Goal: Transaction & Acquisition: Purchase product/service

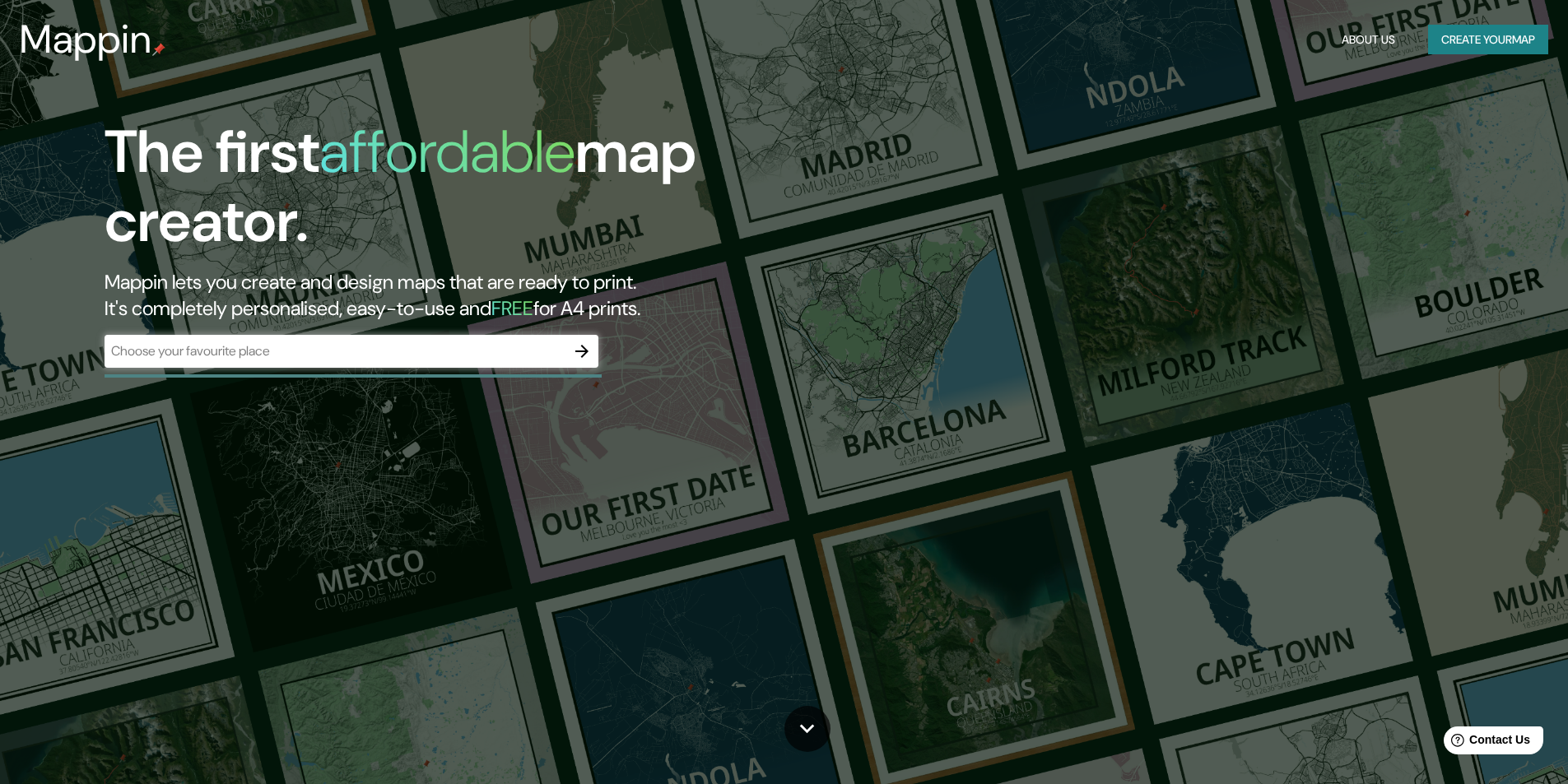
click at [364, 340] on div "​" at bounding box center [351, 351] width 494 height 33
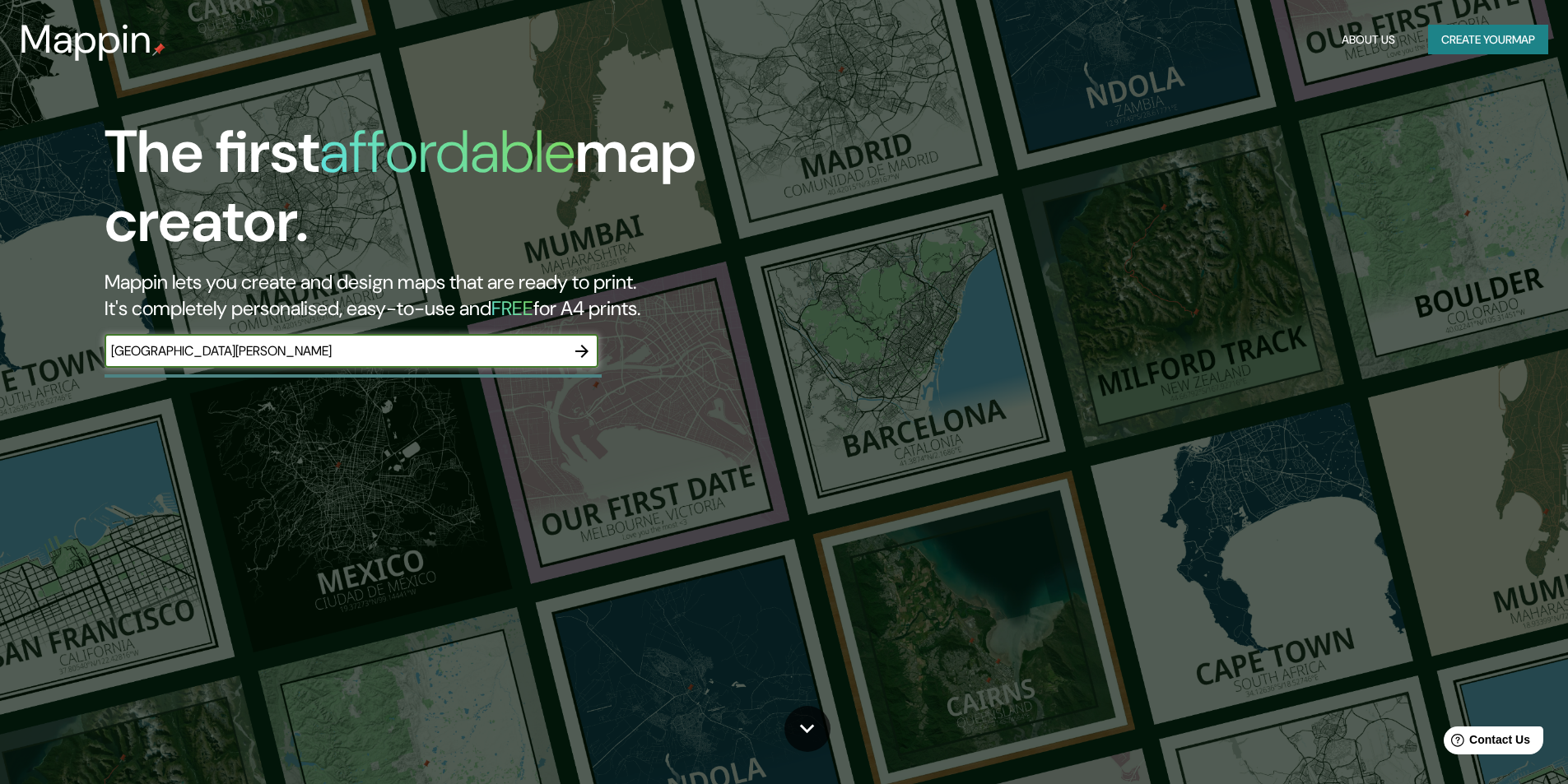
type input "[GEOGRAPHIC_DATA][PERSON_NAME]"
click at [577, 349] on icon "button" at bounding box center [582, 351] width 20 height 20
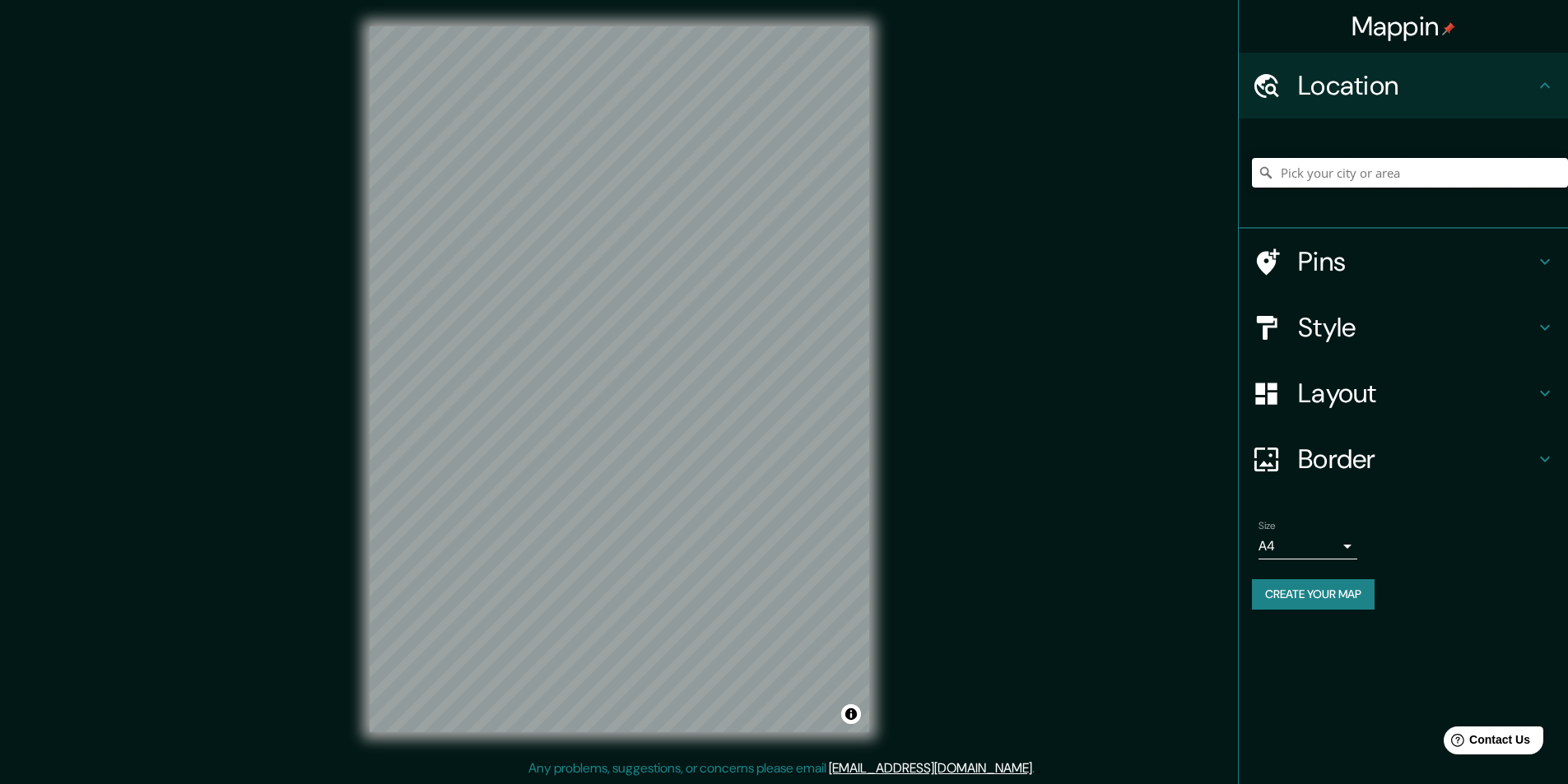
click at [1374, 176] on input "Pick your city or area" at bounding box center [1409, 172] width 316 height 29
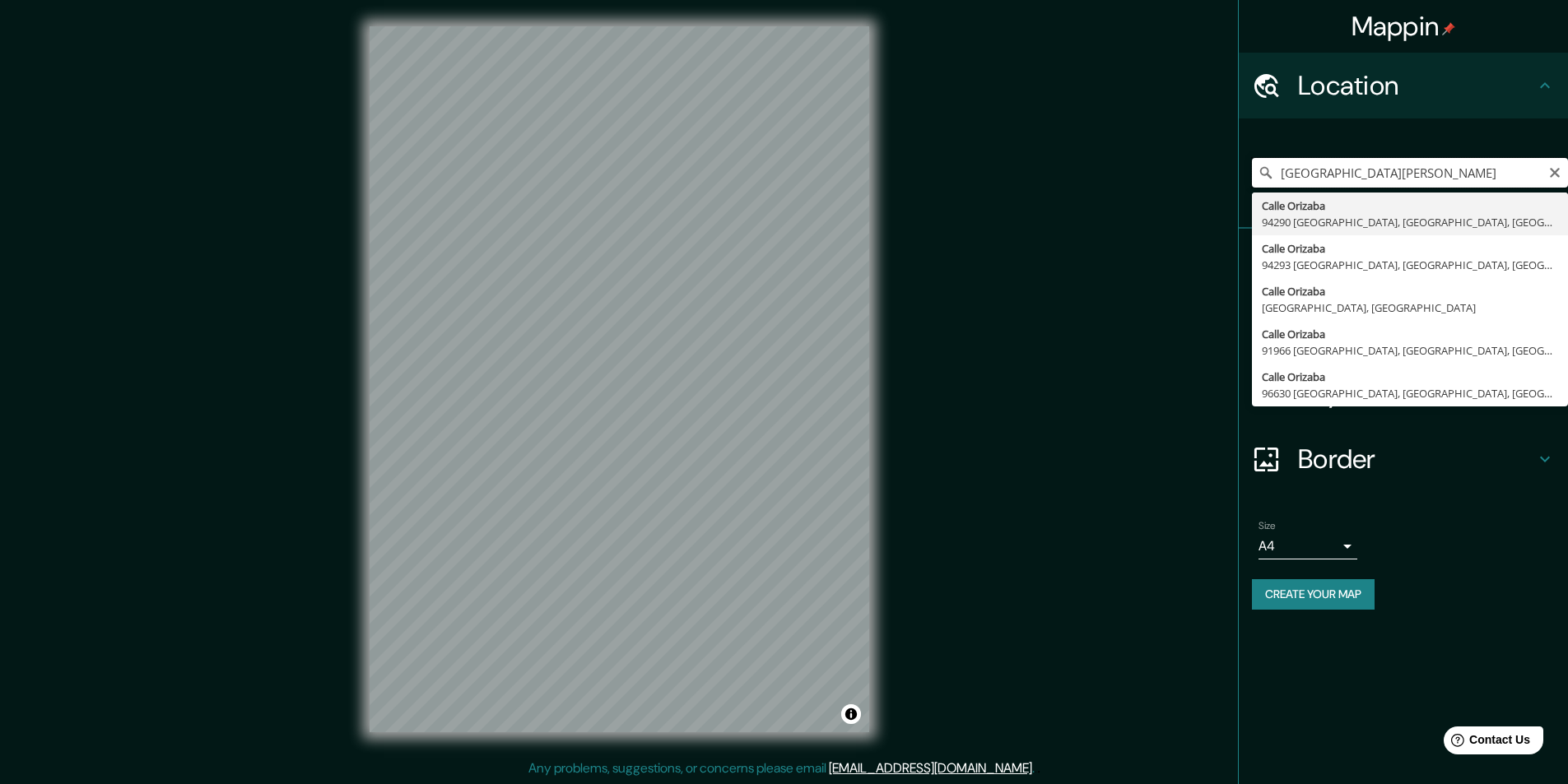
drag, startPoint x: 1324, startPoint y: 172, endPoint x: 1206, endPoint y: 205, distance: 122.5
click at [1206, 205] on div "Mappin Location [GEOGRAPHIC_DATA][PERSON_NAME] [GEOGRAPHIC_DATA] [GEOGRAPHIC_DA…" at bounding box center [784, 392] width 1568 height 785
drag, startPoint x: 1290, startPoint y: 171, endPoint x: 1268, endPoint y: 173, distance: 22.1
click at [1268, 173] on div "[PERSON_NAME] [GEOGRAPHIC_DATA] [GEOGRAPHIC_DATA] [GEOGRAPHIC_DATA] [GEOGRAPHIC…" at bounding box center [1409, 172] width 316 height 29
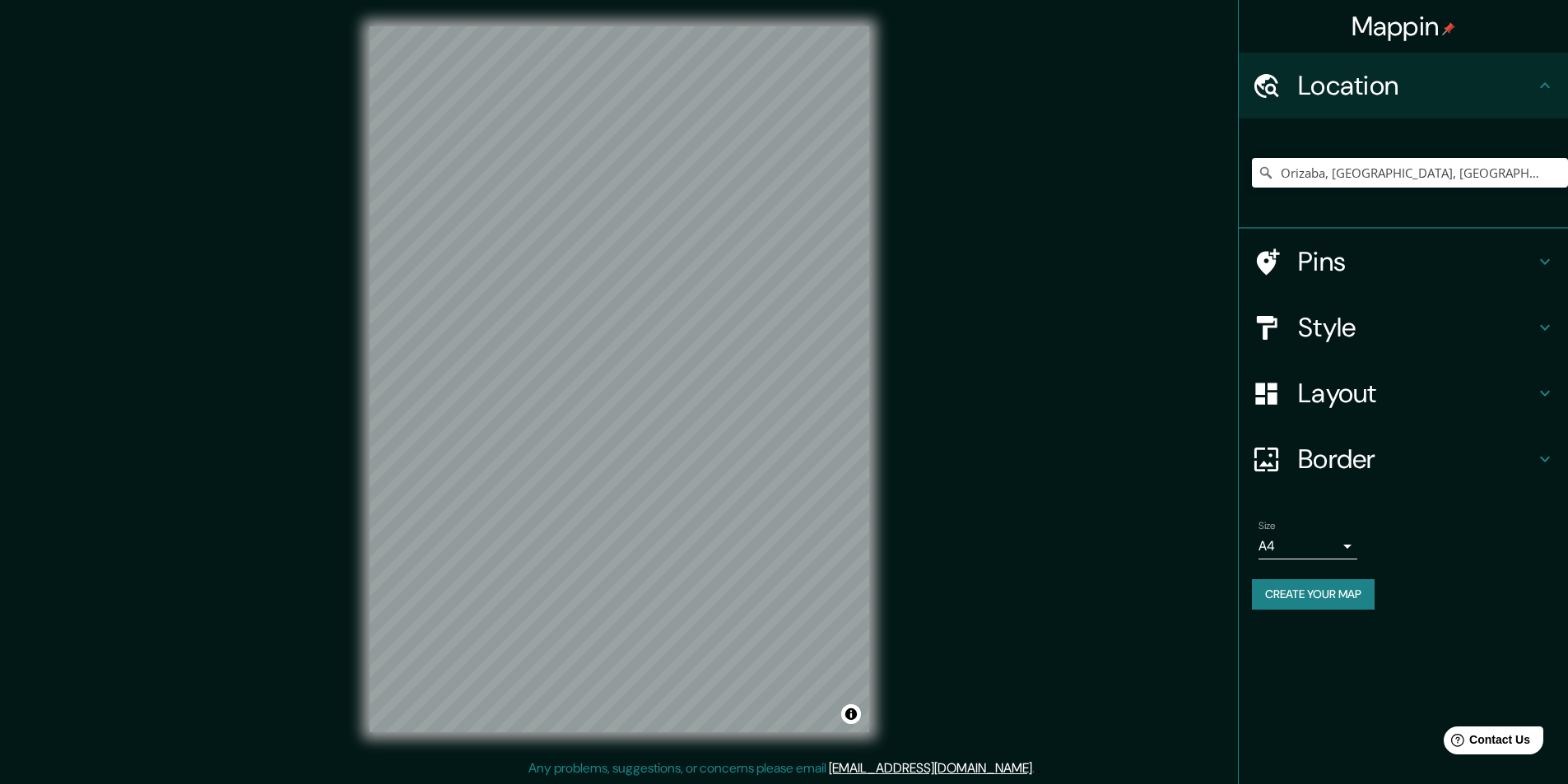
click at [365, 409] on div "© Mapbox © OpenStreetMap Improve this map" at bounding box center [619, 380] width 552 height 759
click at [1268, 170] on icon at bounding box center [1265, 173] width 12 height 12
click at [1279, 165] on input "Orizaba, [GEOGRAPHIC_DATA], [GEOGRAPHIC_DATA]" at bounding box center [1409, 172] width 316 height 29
click at [875, 388] on div "© Mapbox © OpenStreetMap Improve this map" at bounding box center [619, 379] width 552 height 759
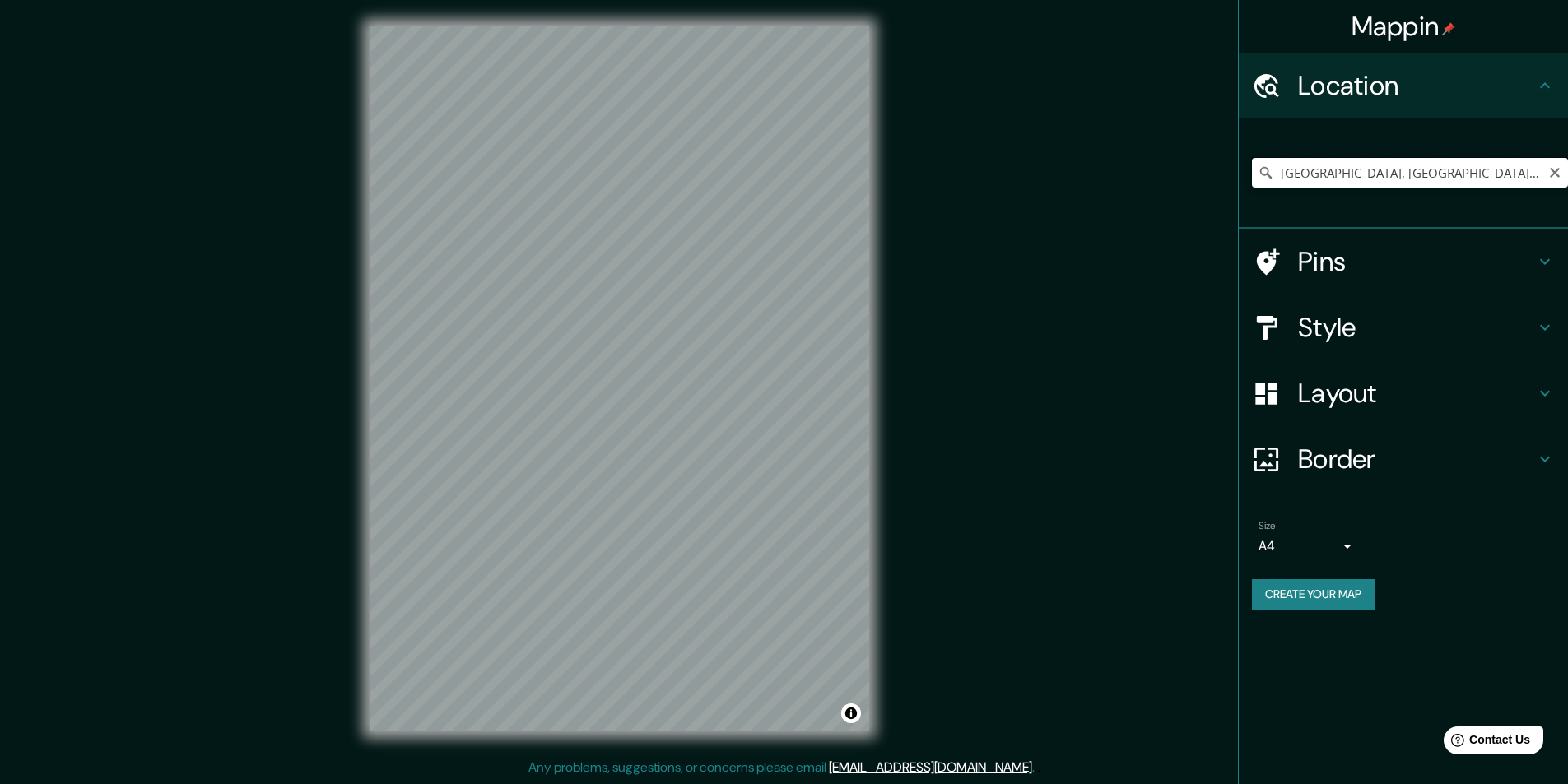
drag, startPoint x: 1408, startPoint y: 174, endPoint x: 1261, endPoint y: 184, distance: 147.3
click at [1261, 184] on input "[GEOGRAPHIC_DATA], [GEOGRAPHIC_DATA], [GEOGRAPHIC_DATA]" at bounding box center [1409, 172] width 316 height 29
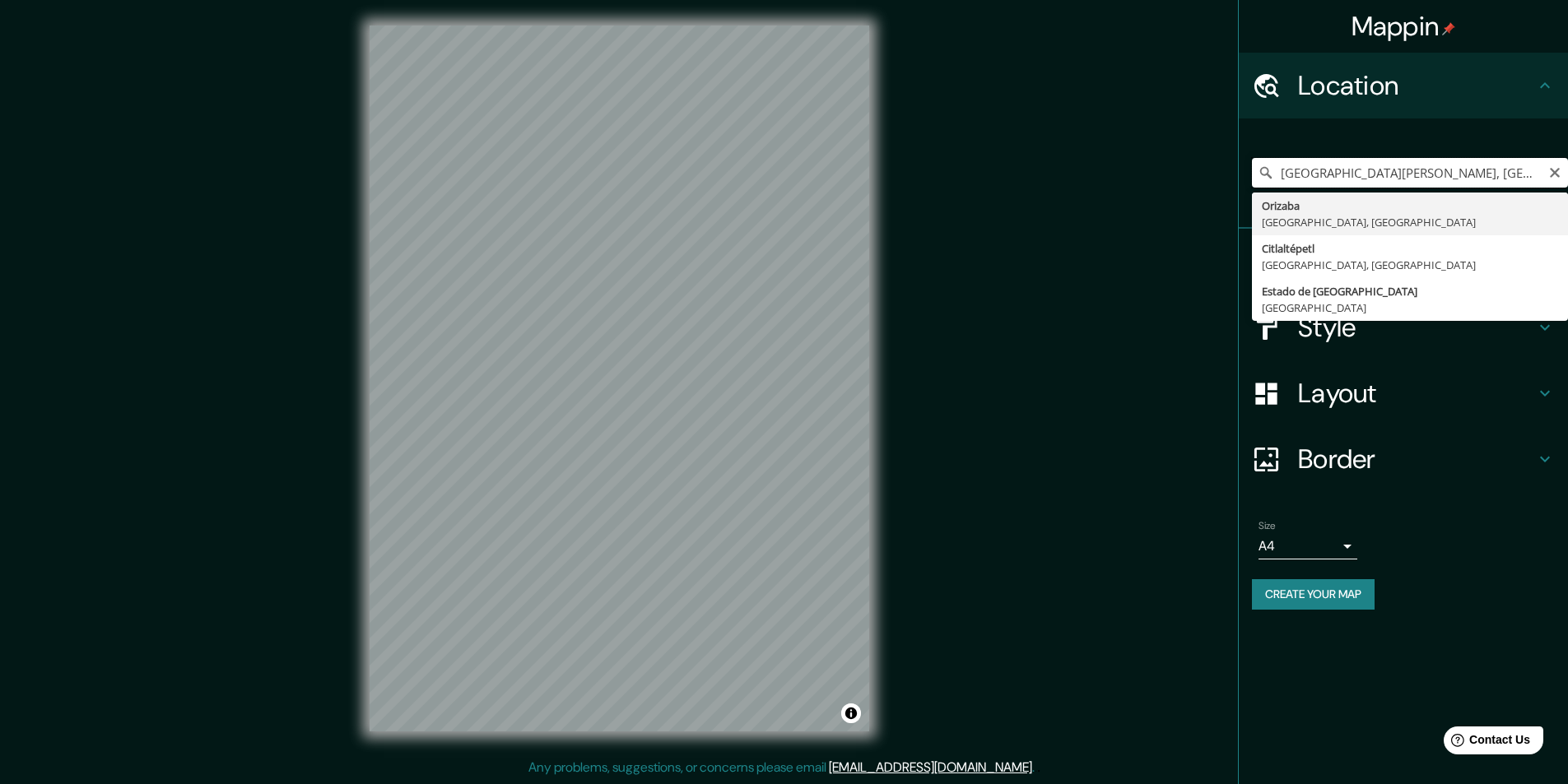
drag, startPoint x: 1341, startPoint y: 167, endPoint x: 1260, endPoint y: 169, distance: 81.0
click at [1260, 169] on div "[GEOGRAPHIC_DATA][PERSON_NAME], [GEOGRAPHIC_DATA], [GEOGRAPHIC_DATA] [GEOGRAPHI…" at bounding box center [1409, 172] width 316 height 29
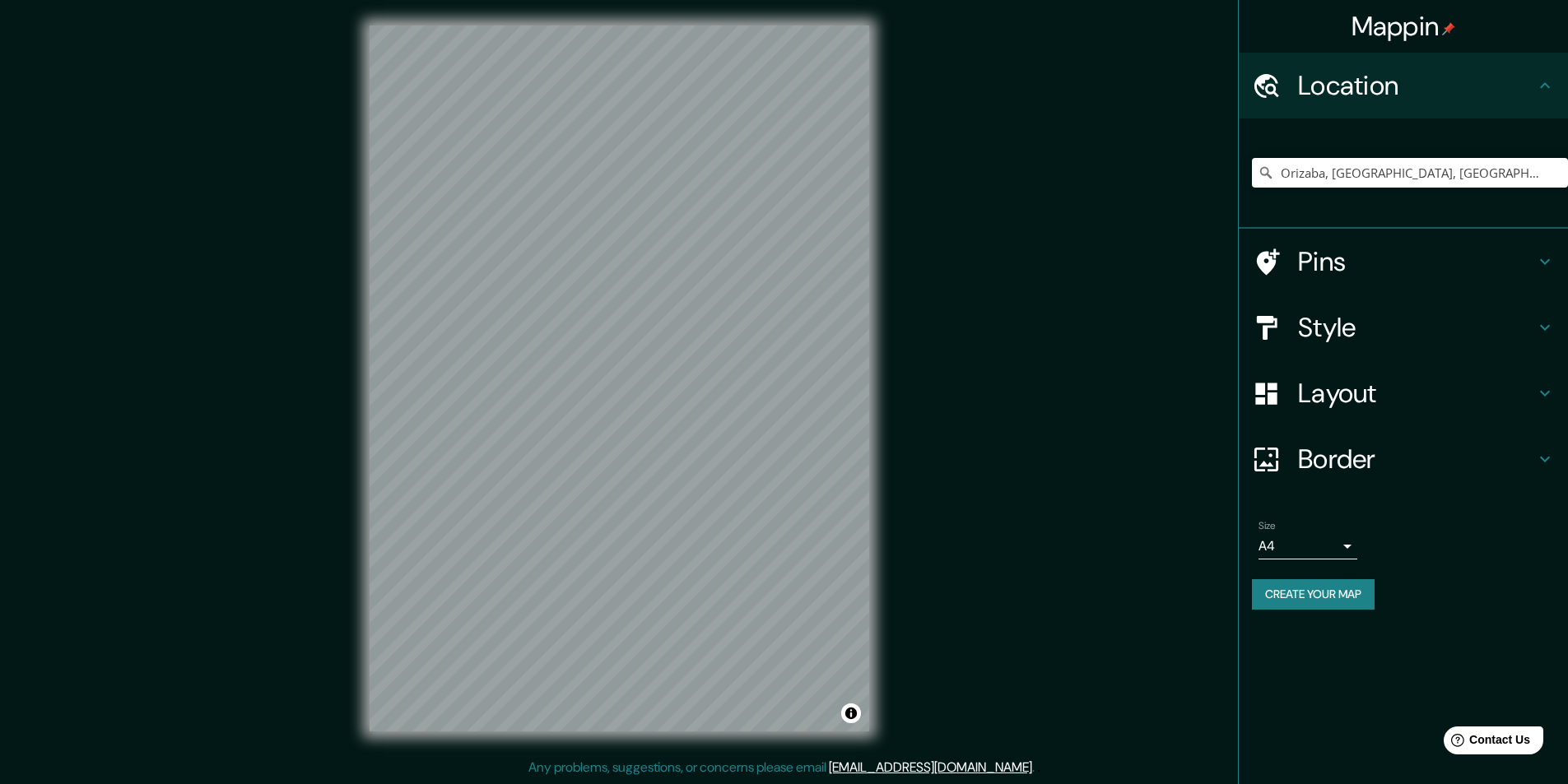
click at [1128, 284] on div "Mappin Location [GEOGRAPHIC_DATA], [GEOGRAPHIC_DATA], [GEOGRAPHIC_DATA] [GEOGRA…" at bounding box center [784, 391] width 1568 height 785
click at [1280, 176] on input "Orizaba, [GEOGRAPHIC_DATA], [GEOGRAPHIC_DATA]" at bounding box center [1409, 172] width 316 height 29
drag, startPoint x: 1474, startPoint y: 170, endPoint x: 1232, endPoint y: 206, distance: 244.7
click at [1232, 206] on div "Mappin Location [GEOGRAPHIC_DATA] 2 1430, [GEOGRAPHIC_DATA], [GEOGRAPHIC_DATA] …" at bounding box center [784, 391] width 1568 height 785
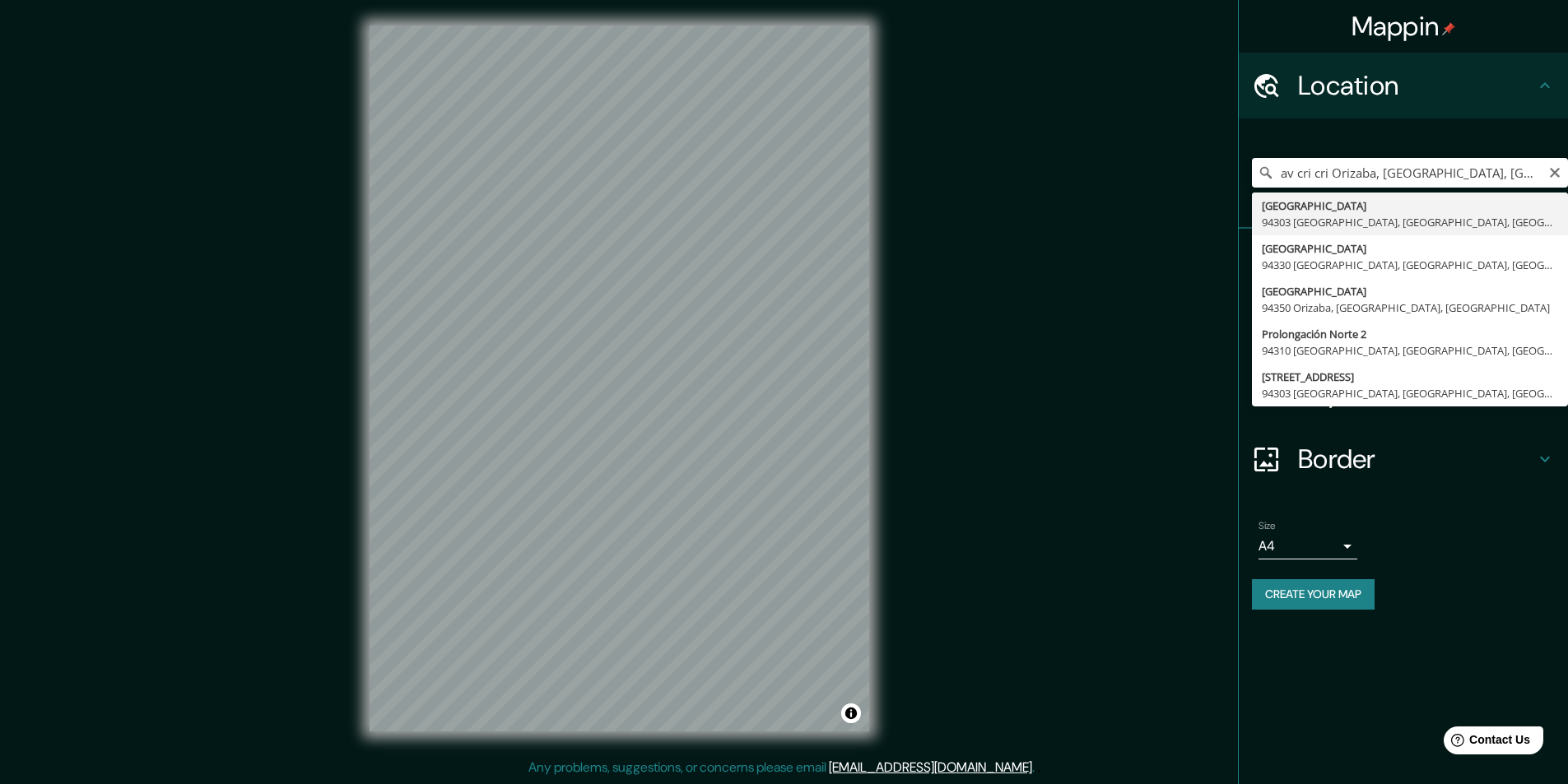
type input "[GEOGRAPHIC_DATA], [GEOGRAPHIC_DATA], [GEOGRAPHIC_DATA]"
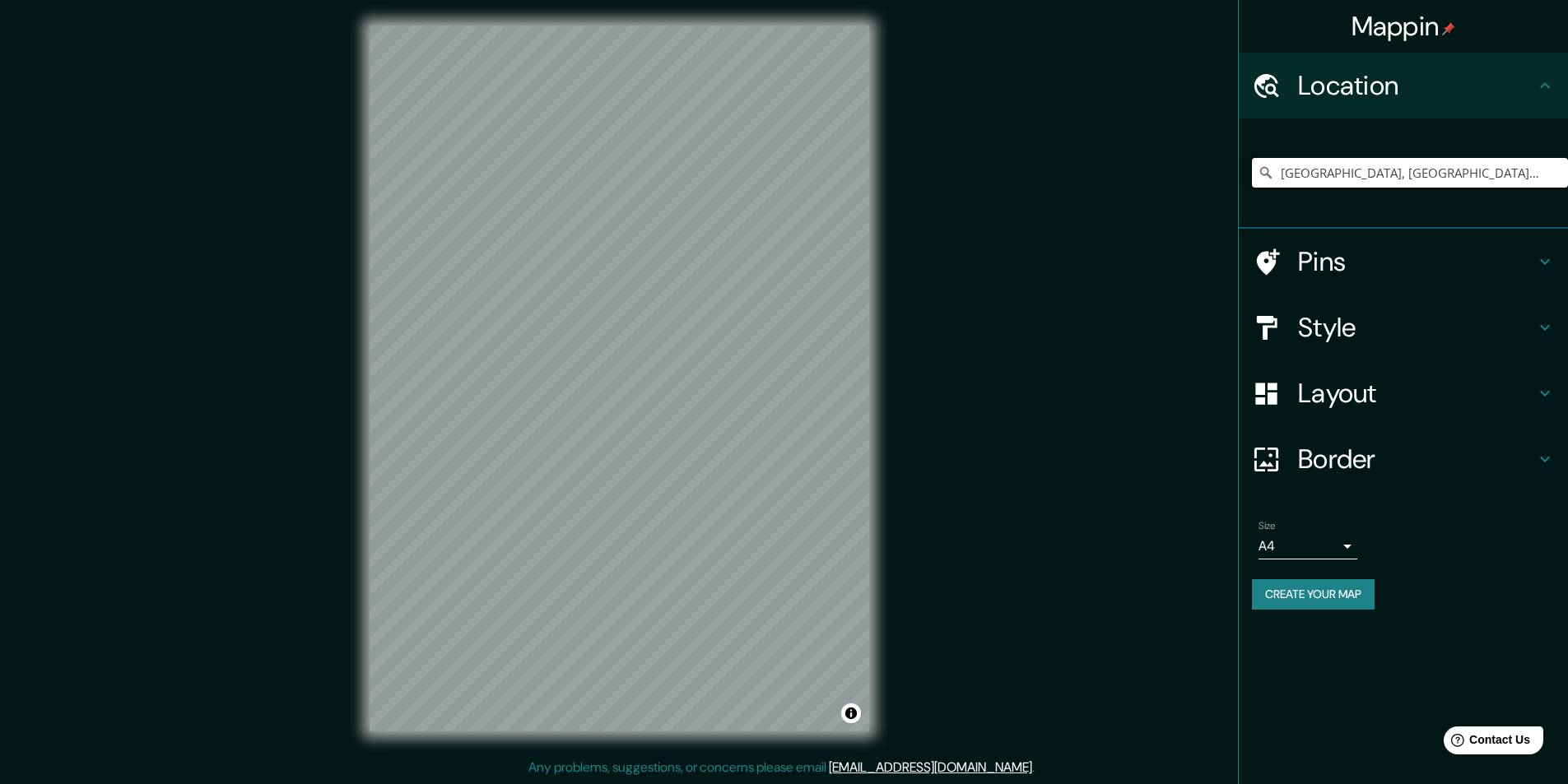
scroll to position [0, 0]
click at [1303, 326] on h4 "Style" at bounding box center [1417, 327] width 237 height 33
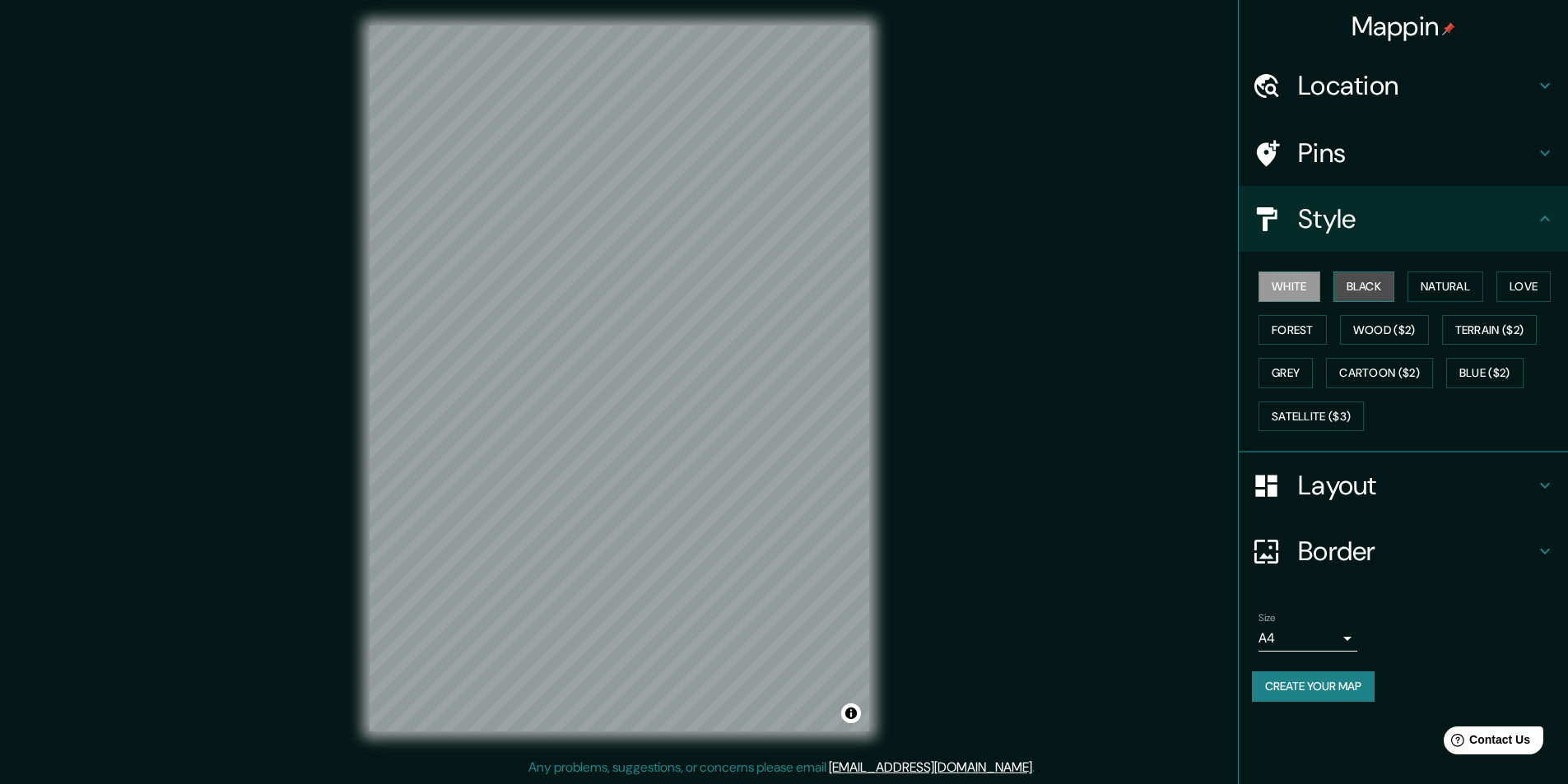
click at [1364, 285] on button "Black" at bounding box center [1363, 287] width 61 height 30
click at [1521, 298] on button "Love" at bounding box center [1523, 287] width 54 height 30
click at [1300, 331] on button "Forest" at bounding box center [1292, 331] width 69 height 30
click at [1380, 329] on button "Wood ($2)" at bounding box center [1384, 331] width 89 height 30
click at [1516, 335] on button "Terrain ($2)" at bounding box center [1489, 331] width 95 height 30
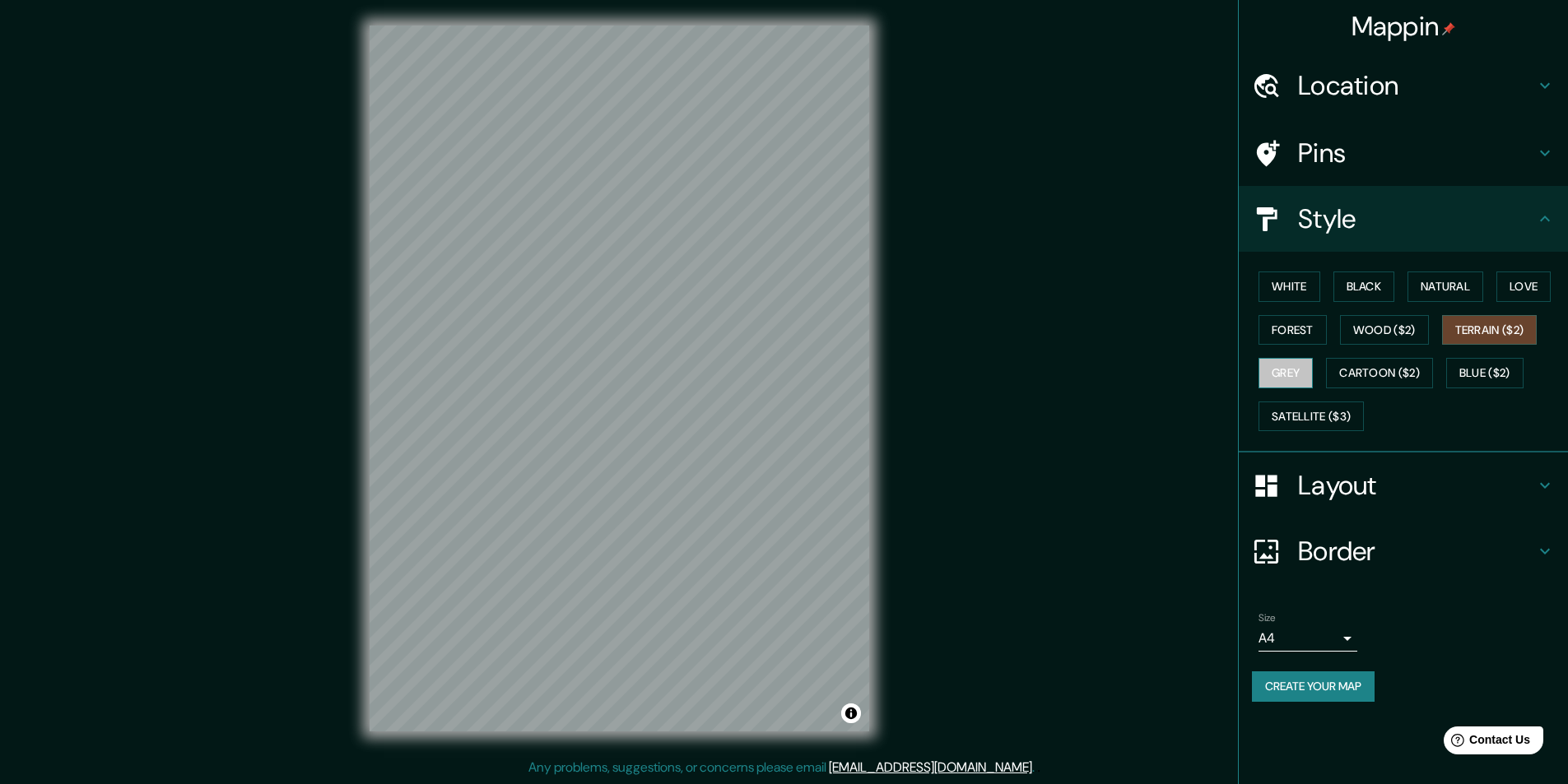
click at [1278, 372] on button "Grey" at bounding box center [1285, 373] width 54 height 30
click at [1394, 378] on button "Cartoon ($2)" at bounding box center [1379, 373] width 107 height 30
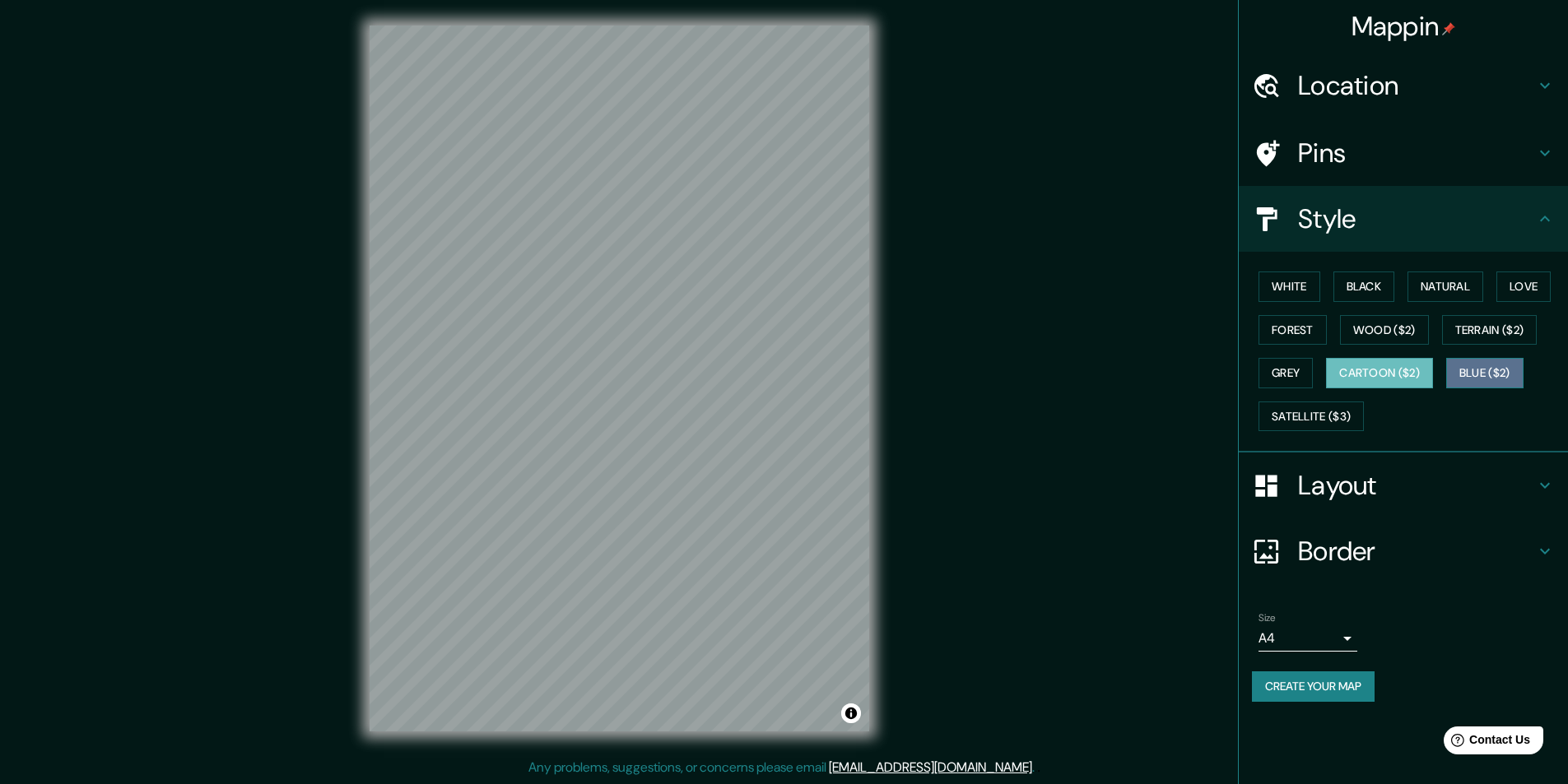
click at [1484, 373] on button "Blue ($2)" at bounding box center [1484, 373] width 78 height 30
click at [1311, 419] on button "Satellite ($3)" at bounding box center [1311, 417] width 105 height 30
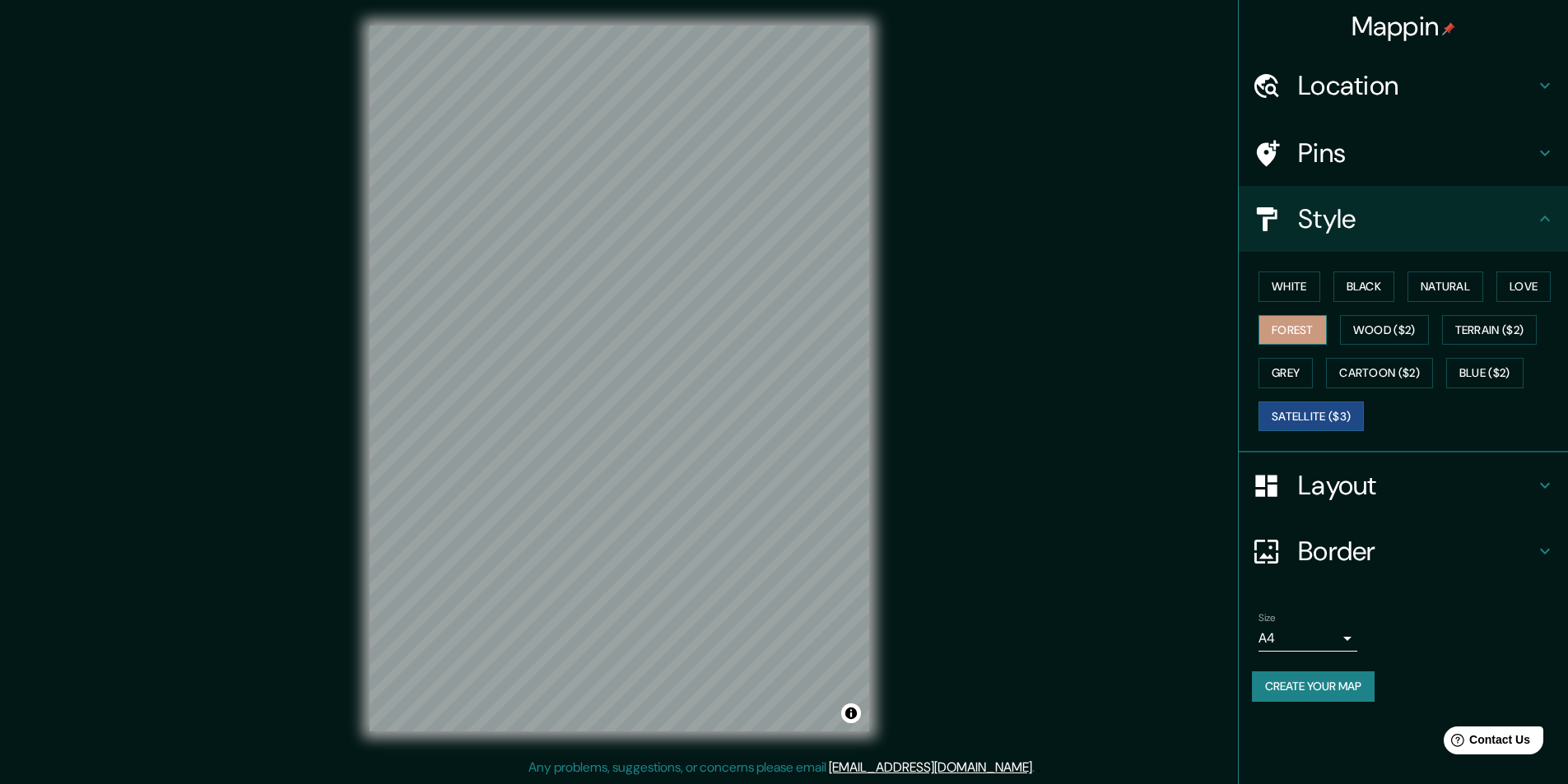
click at [1307, 329] on button "Forest" at bounding box center [1292, 331] width 69 height 30
click at [1315, 286] on button "White" at bounding box center [1288, 287] width 61 height 30
click at [1355, 692] on button "Create your map" at bounding box center [1313, 687] width 123 height 30
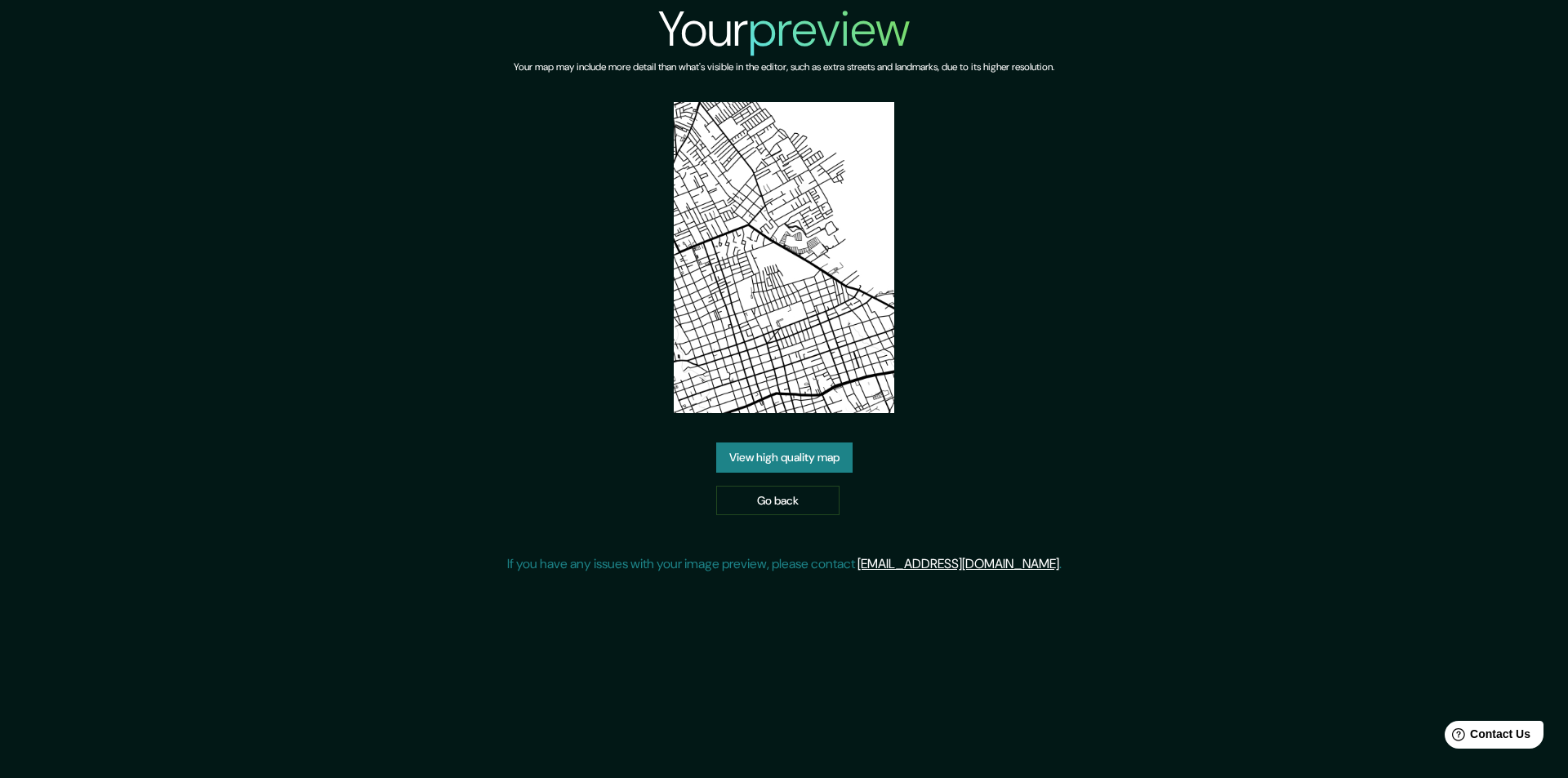
click at [862, 299] on img at bounding box center [783, 257] width 220 height 311
drag, startPoint x: 828, startPoint y: 296, endPoint x: 1106, endPoint y: 289, distance: 278.1
click at [1106, 289] on div "Your preview Your map may include more detail than what's visible in the editor…" at bounding box center [784, 294] width 1568 height 587
